Goal: Task Accomplishment & Management: Use online tool/utility

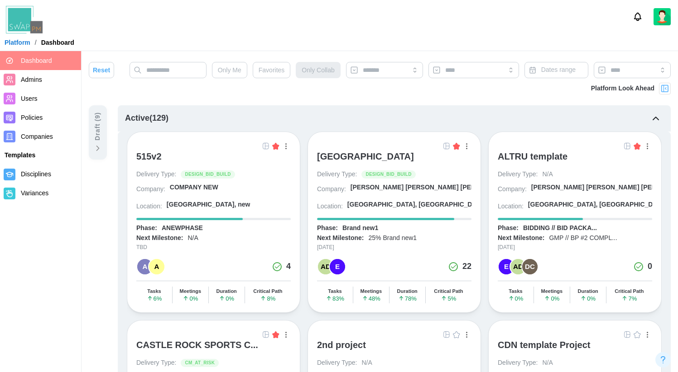
click at [414, 157] on div "[GEOGRAPHIC_DATA]" at bounding box center [365, 156] width 97 height 11
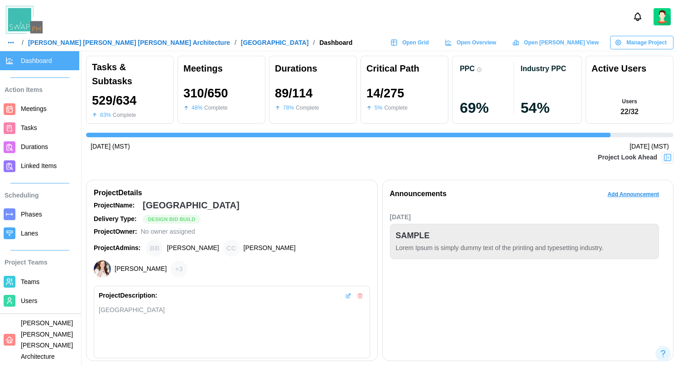
scroll to position [0, 6276]
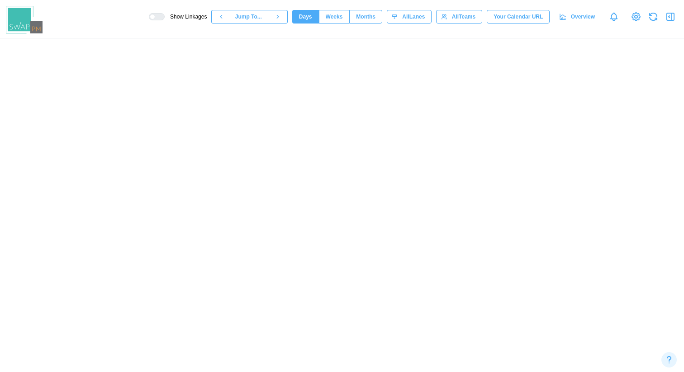
scroll to position [0, 38893]
click at [584, 20] on span "Overview" at bounding box center [583, 16] width 24 height 13
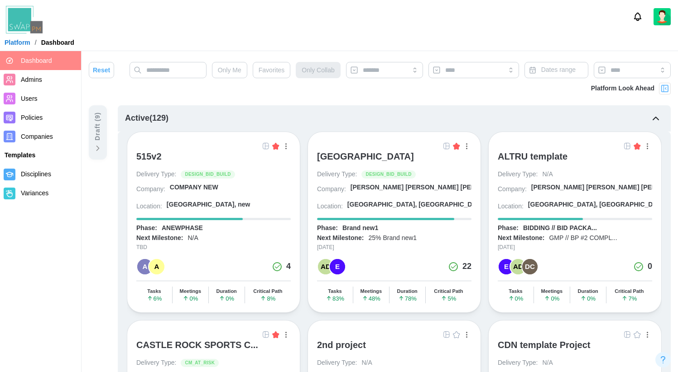
click at [442, 144] on link at bounding box center [446, 146] width 10 height 10
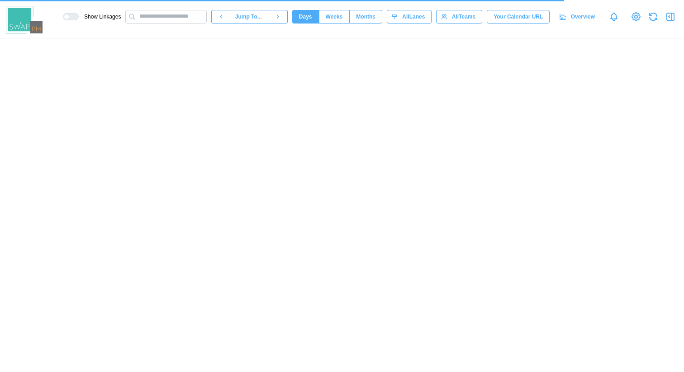
scroll to position [0, 38893]
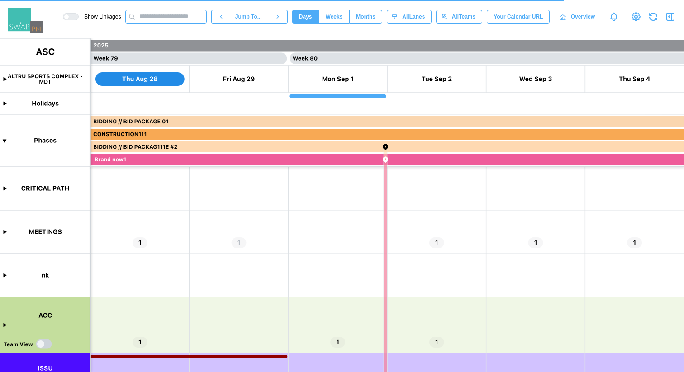
click at [153, 18] on input "text" at bounding box center [165, 17] width 81 height 14
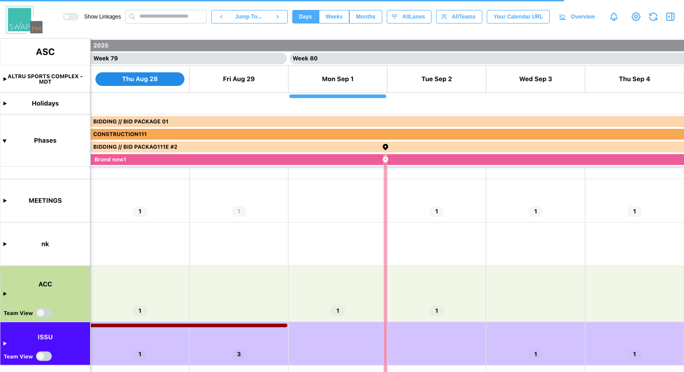
click at [5, 295] on canvas at bounding box center [342, 205] width 684 height 334
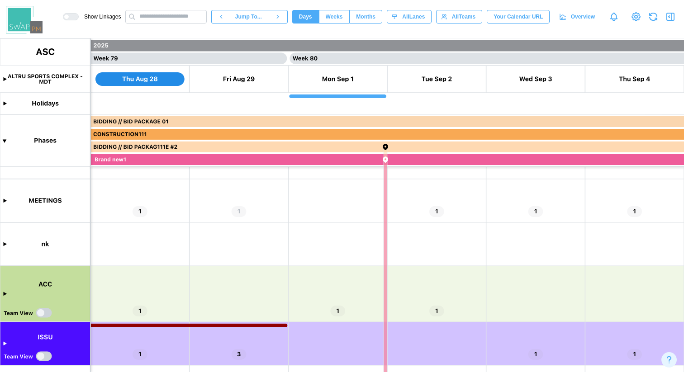
click at [4, 293] on canvas at bounding box center [342, 205] width 684 height 334
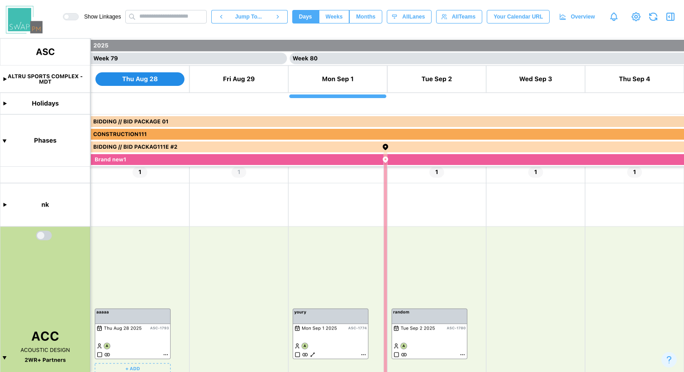
scroll to position [0, 0]
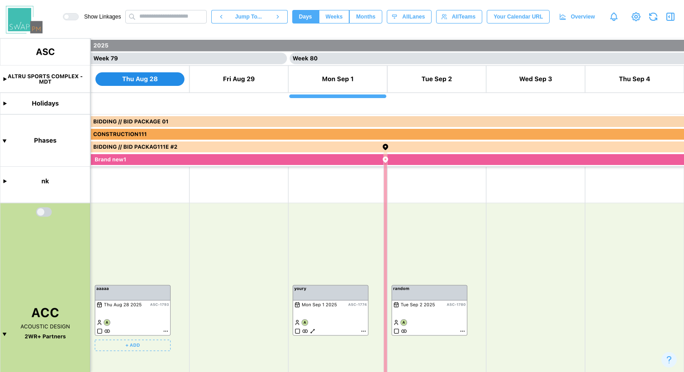
click at [3, 336] on canvas at bounding box center [342, 205] width 684 height 334
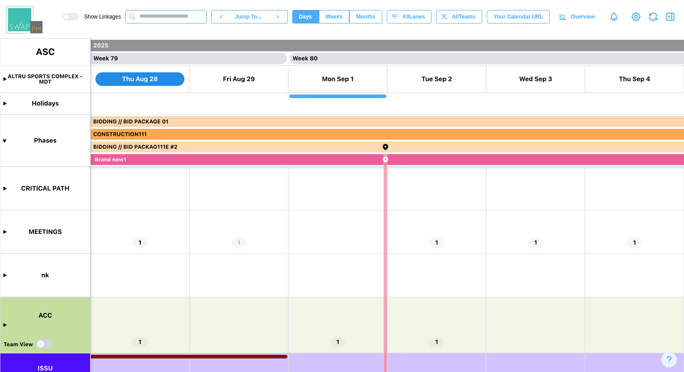
click at [163, 16] on input "text" at bounding box center [165, 17] width 81 height 14
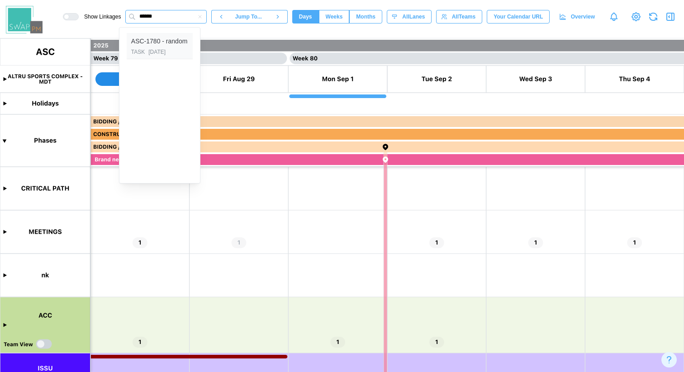
type input "******"
click at [153, 45] on div "ASC-1780 - random" at bounding box center [159, 42] width 57 height 10
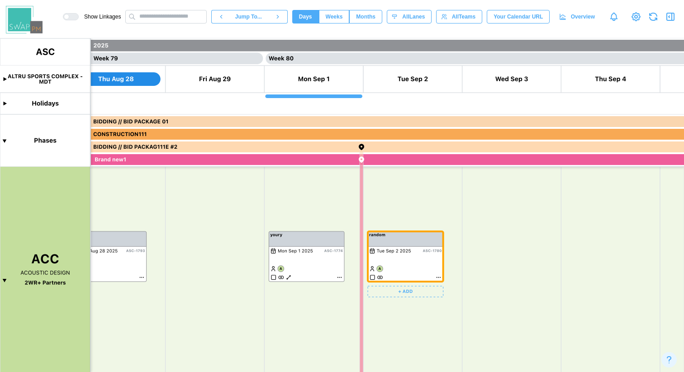
scroll to position [0, 38910]
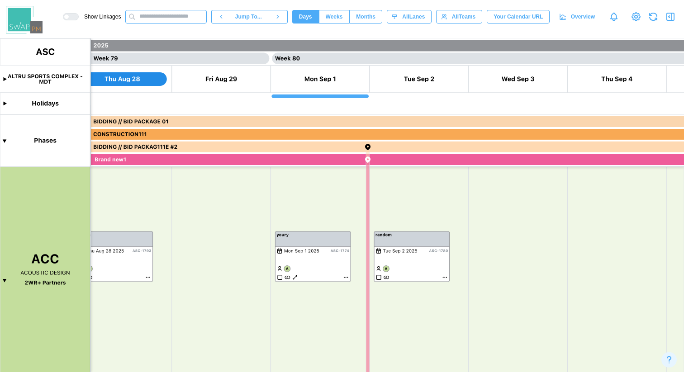
click at [153, 19] on input "text" at bounding box center [165, 17] width 81 height 14
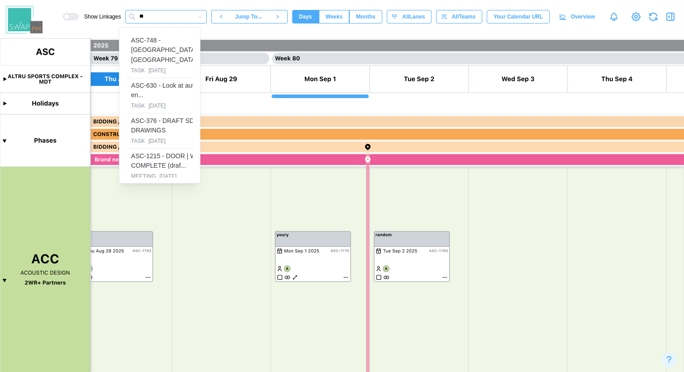
type input "*"
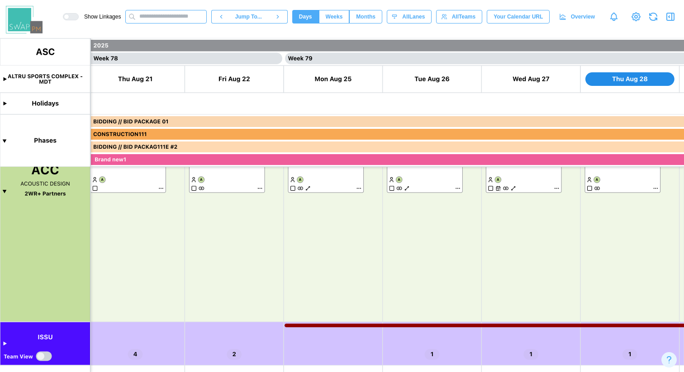
scroll to position [0, 38186]
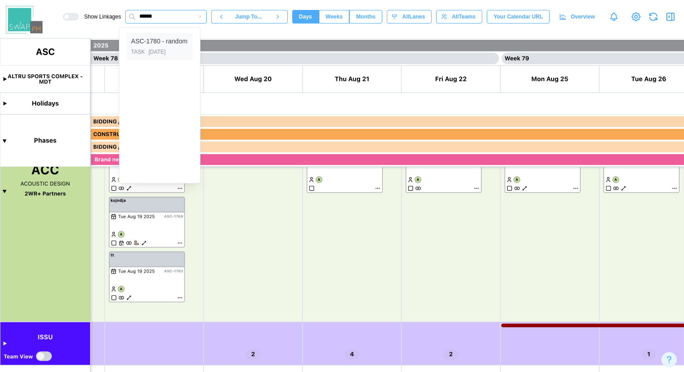
type input "******"
click at [150, 46] on div "ASC-1780 - random" at bounding box center [159, 42] width 57 height 10
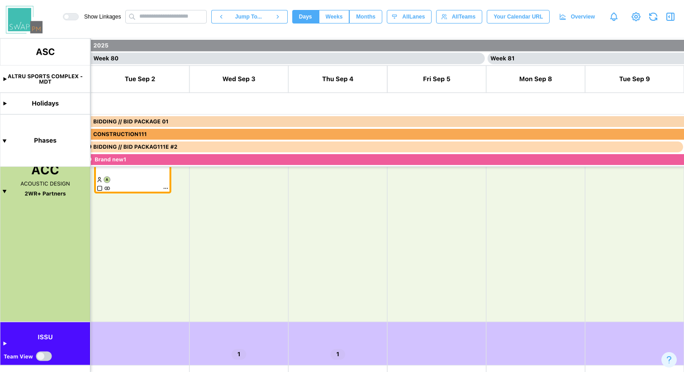
scroll to position [187, 0]
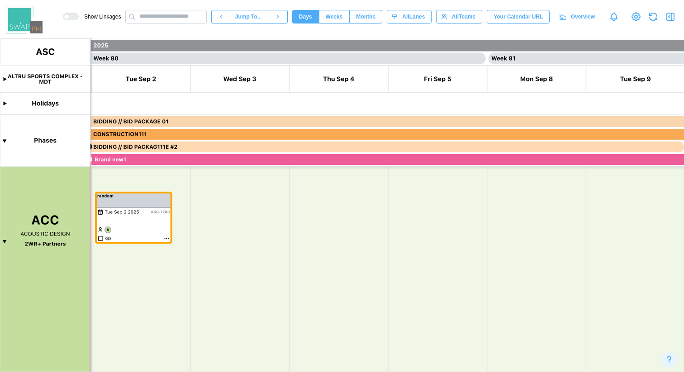
click at [4, 240] on canvas at bounding box center [342, 205] width 684 height 334
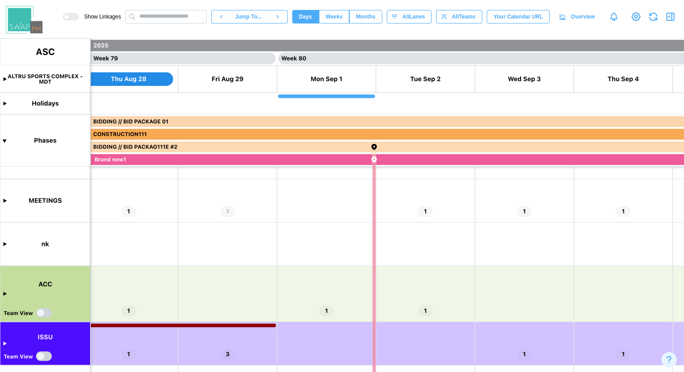
scroll to position [31, 0]
click at [147, 17] on input "text" at bounding box center [165, 17] width 81 height 14
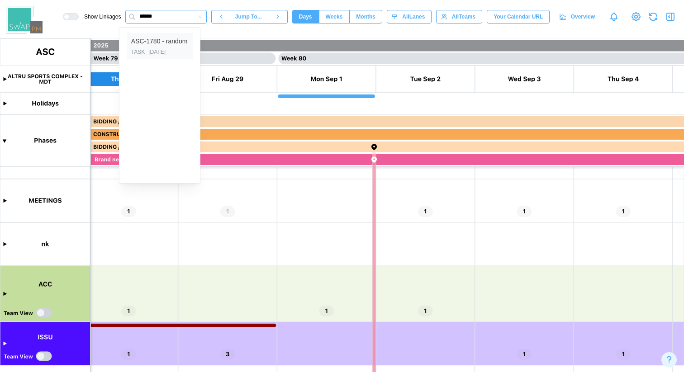
type input "******"
click at [159, 45] on div "ASC-1780 - random" at bounding box center [159, 42] width 57 height 10
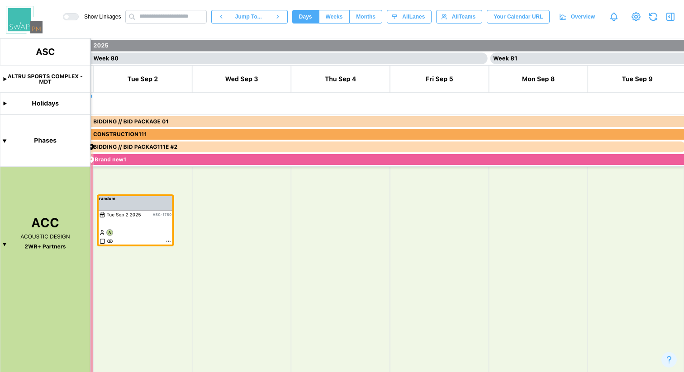
scroll to position [0, 0]
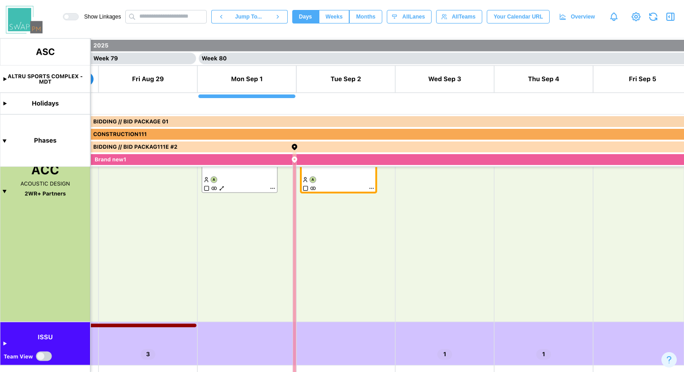
click at [6, 343] on canvas at bounding box center [342, 205] width 684 height 334
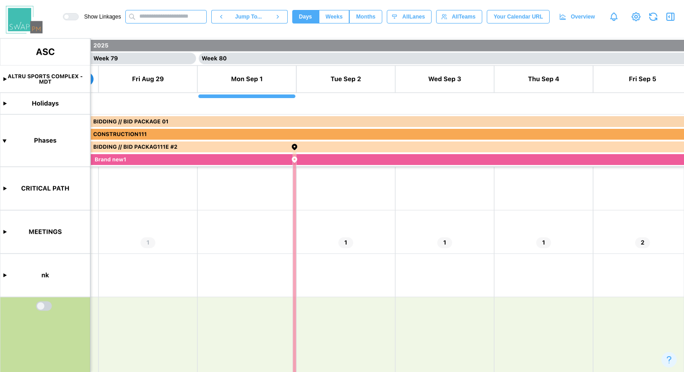
click at [152, 19] on input "text" at bounding box center [165, 17] width 81 height 14
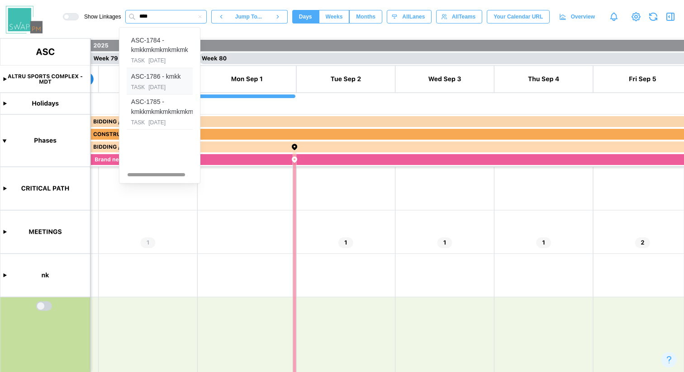
type input "****"
click at [173, 74] on div "ASC-1786 - kmkk" at bounding box center [156, 77] width 50 height 10
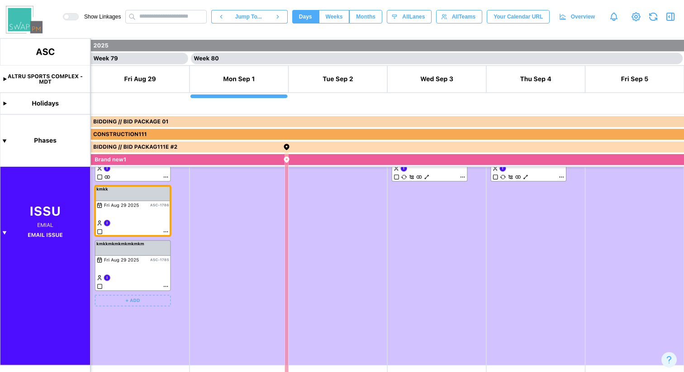
click at [166, 231] on canvas at bounding box center [342, 205] width 684 height 334
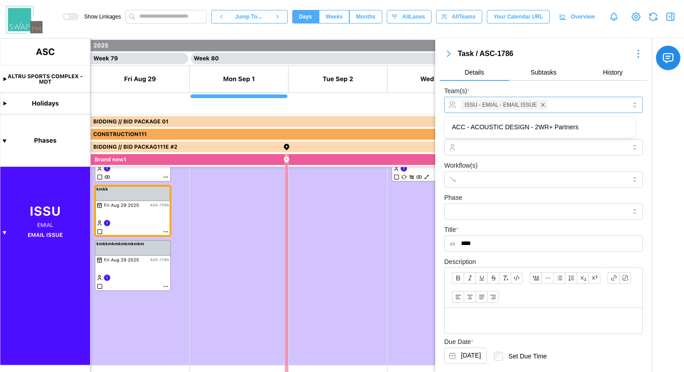
click at [564, 106] on div "ISSU - EMIAL - EMAIL ISSUE" at bounding box center [542, 104] width 167 height 15
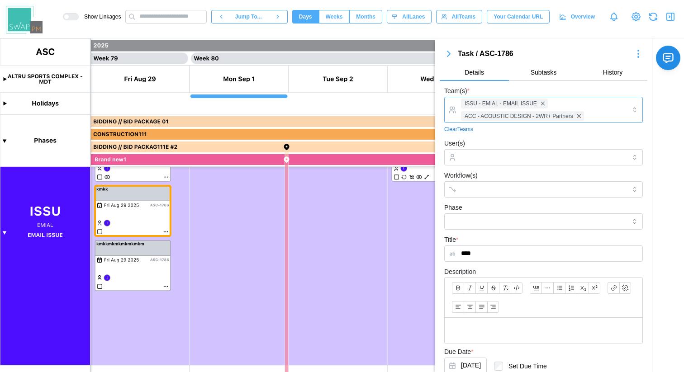
scroll to position [147, 0]
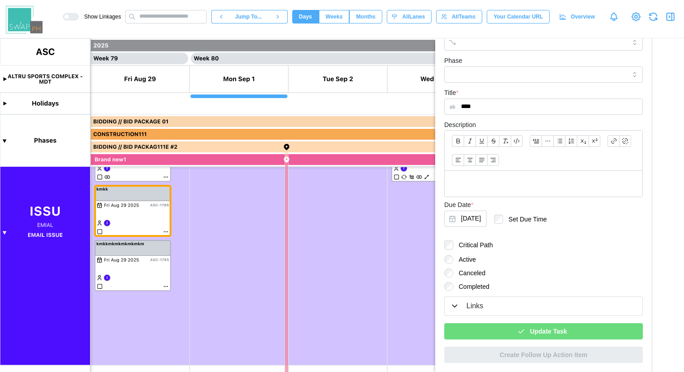
click at [572, 334] on div "Update Task" at bounding box center [542, 331] width 184 height 15
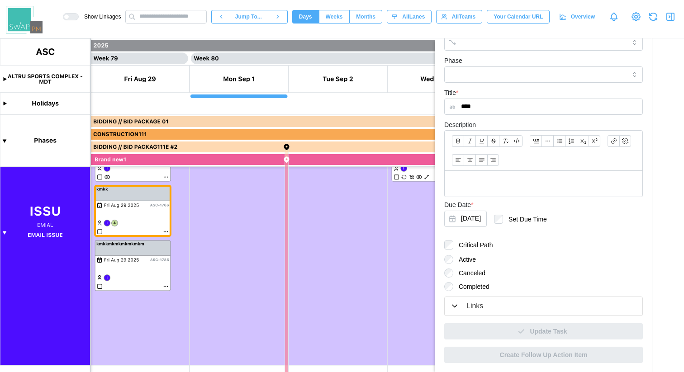
scroll to position [0, 0]
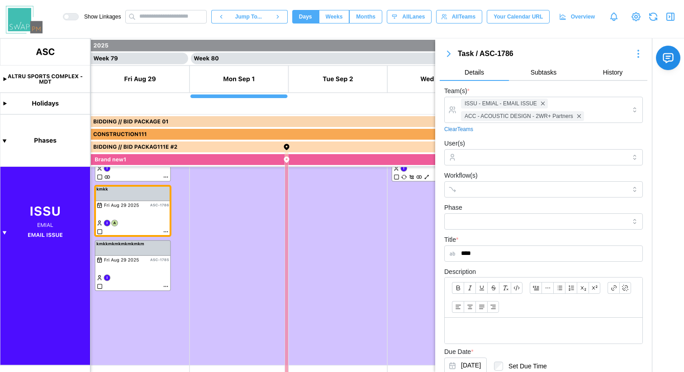
click at [451, 55] on icon "button" at bounding box center [449, 53] width 11 height 11
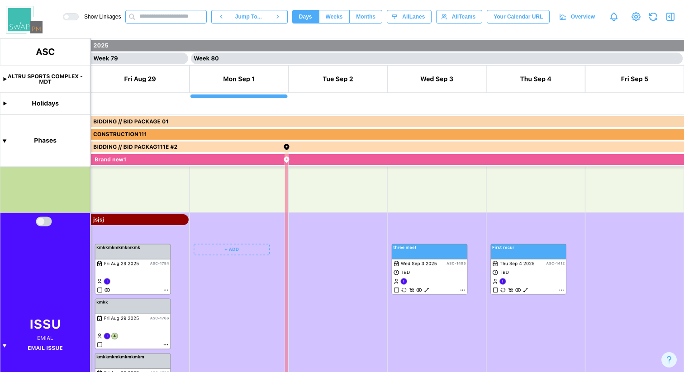
click at [153, 18] on input "text" at bounding box center [165, 17] width 81 height 14
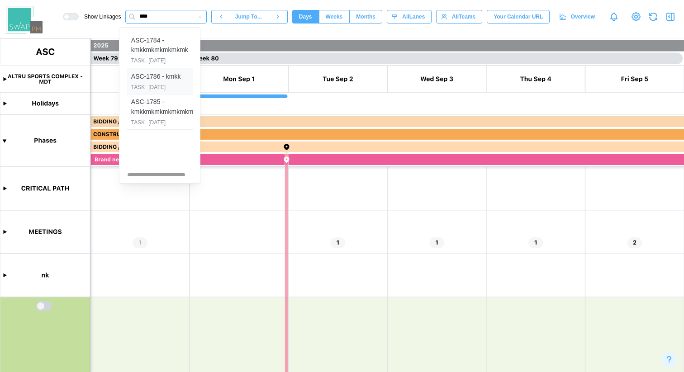
type input "****"
click at [166, 84] on div "[DATE]" at bounding box center [156, 87] width 17 height 9
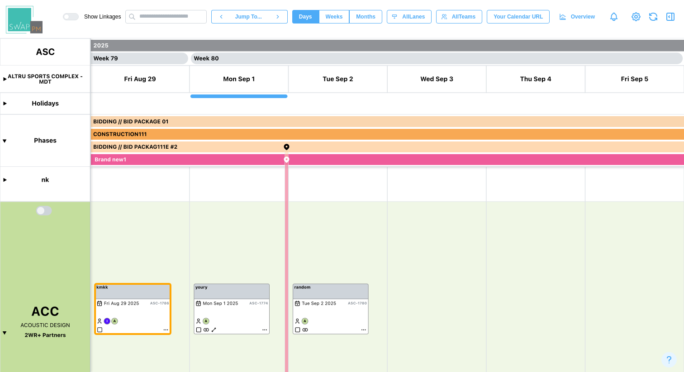
scroll to position [197, 0]
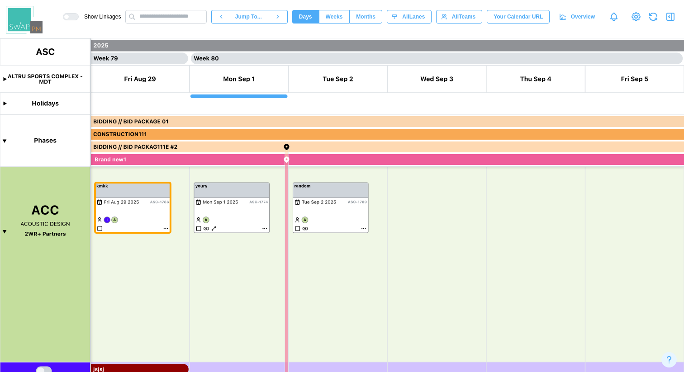
click at [590, 17] on span "Overview" at bounding box center [583, 16] width 24 height 13
